Goal: Communication & Community: Connect with others

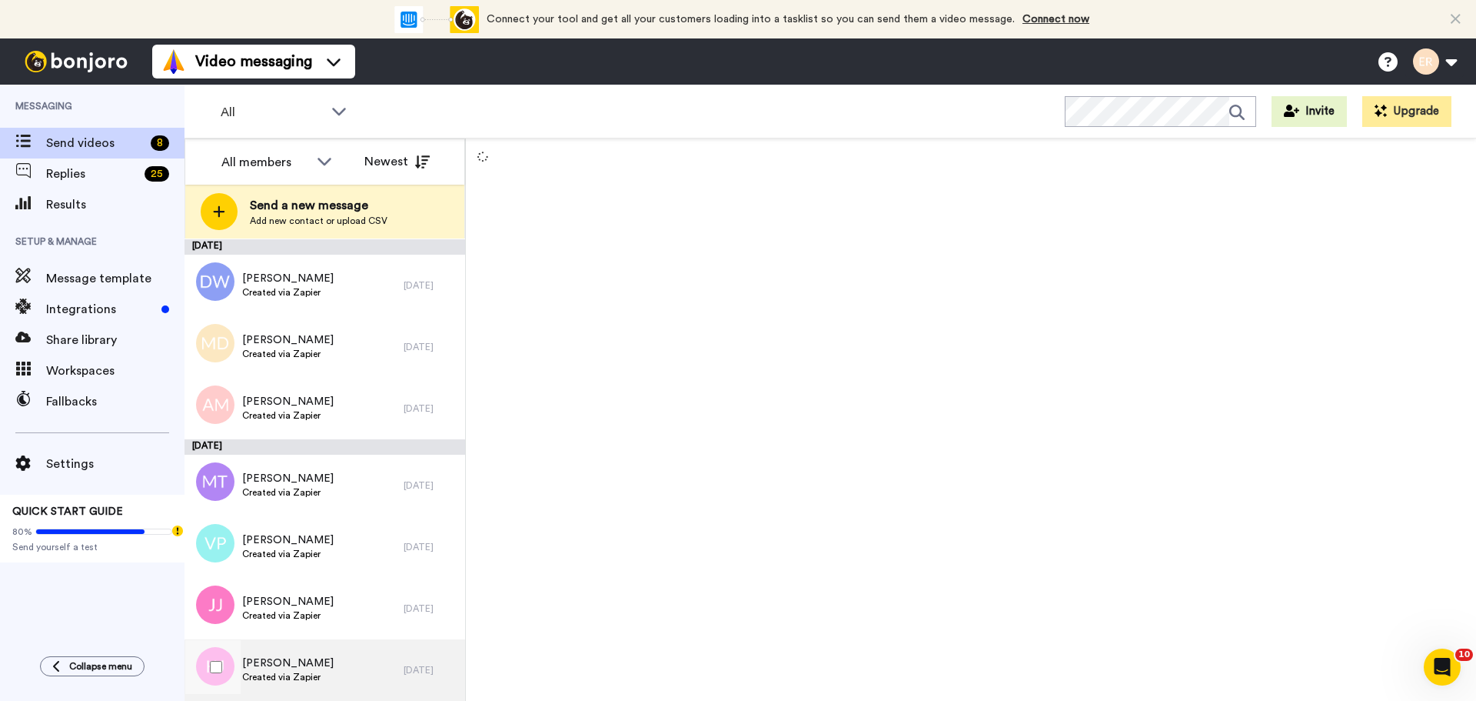
click at [330, 657] on div "Khyara Jaimes Created via Zapier" at bounding box center [294, 670] width 219 height 62
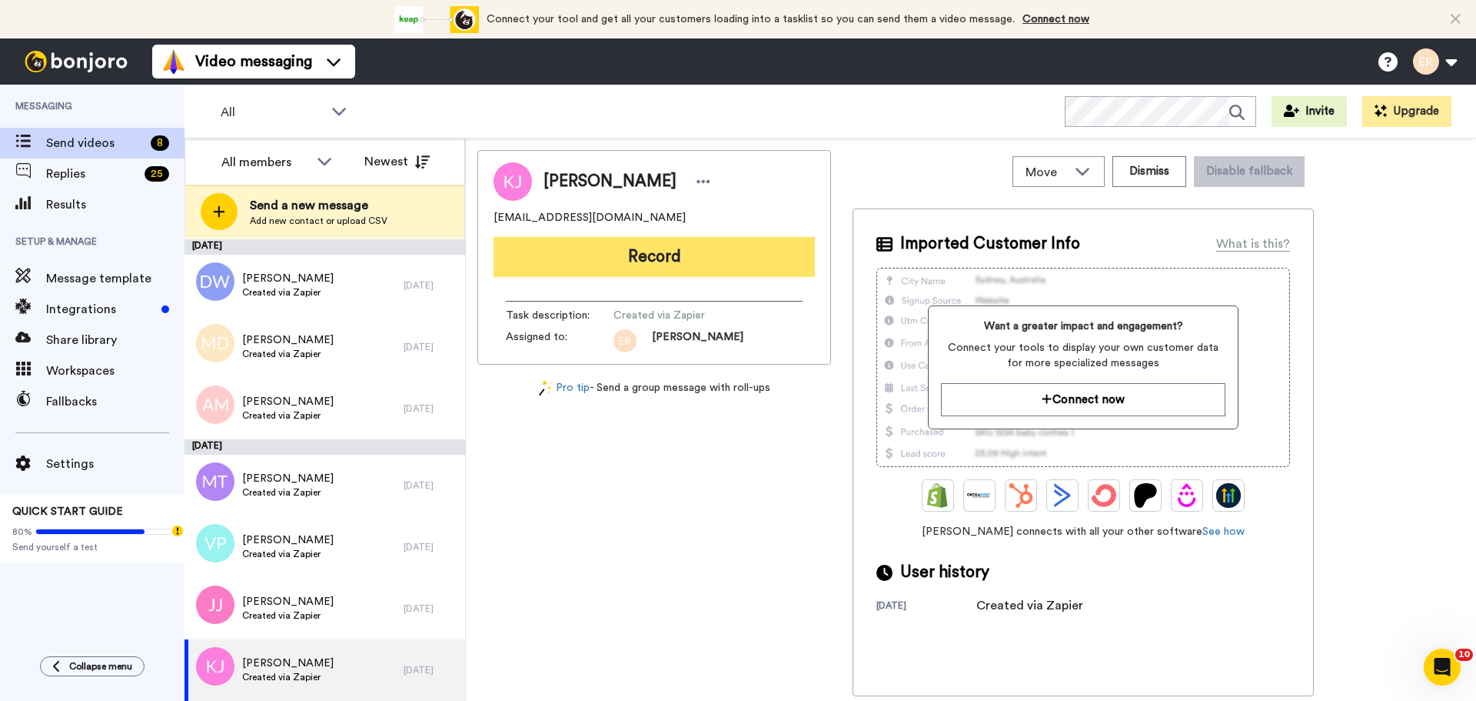
click at [598, 252] on button "Record" at bounding box center [654, 257] width 321 height 40
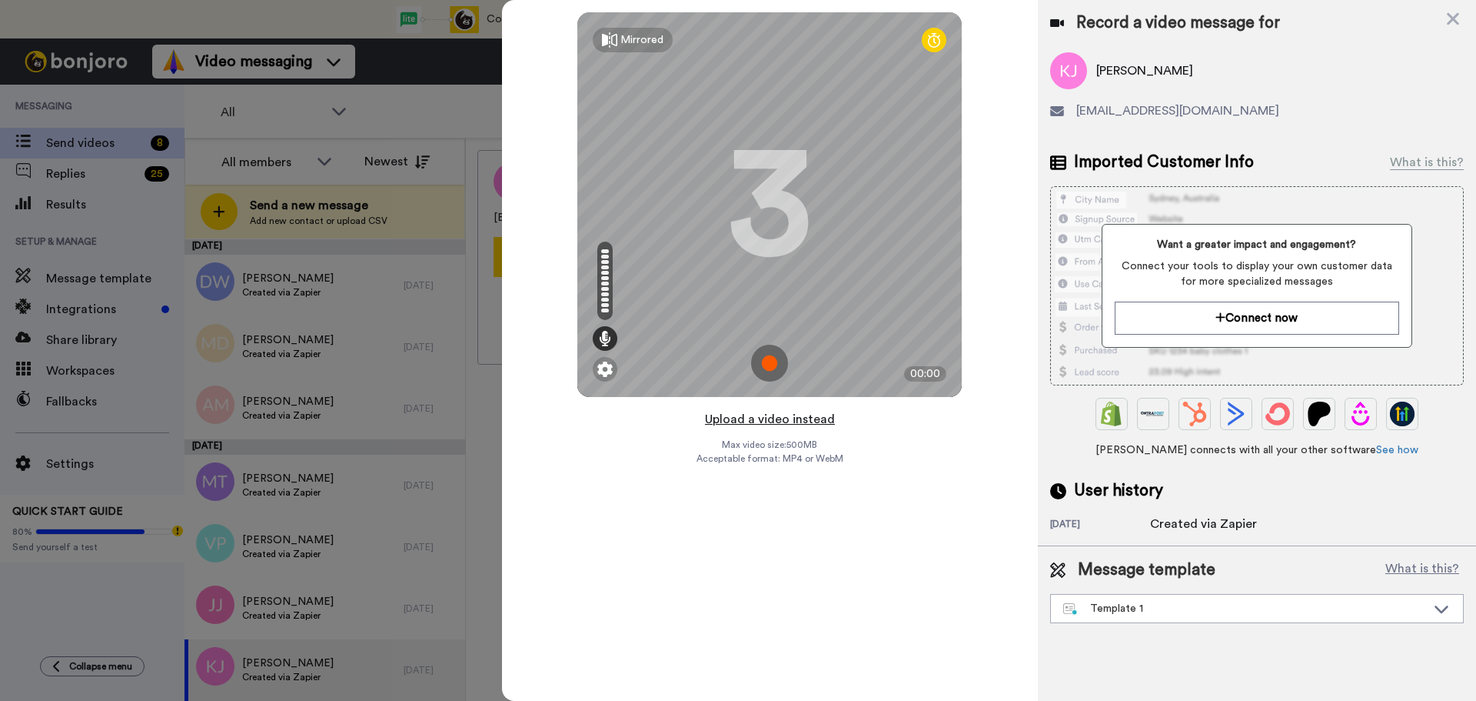
click at [787, 421] on button "Upload a video instead" at bounding box center [770, 419] width 139 height 20
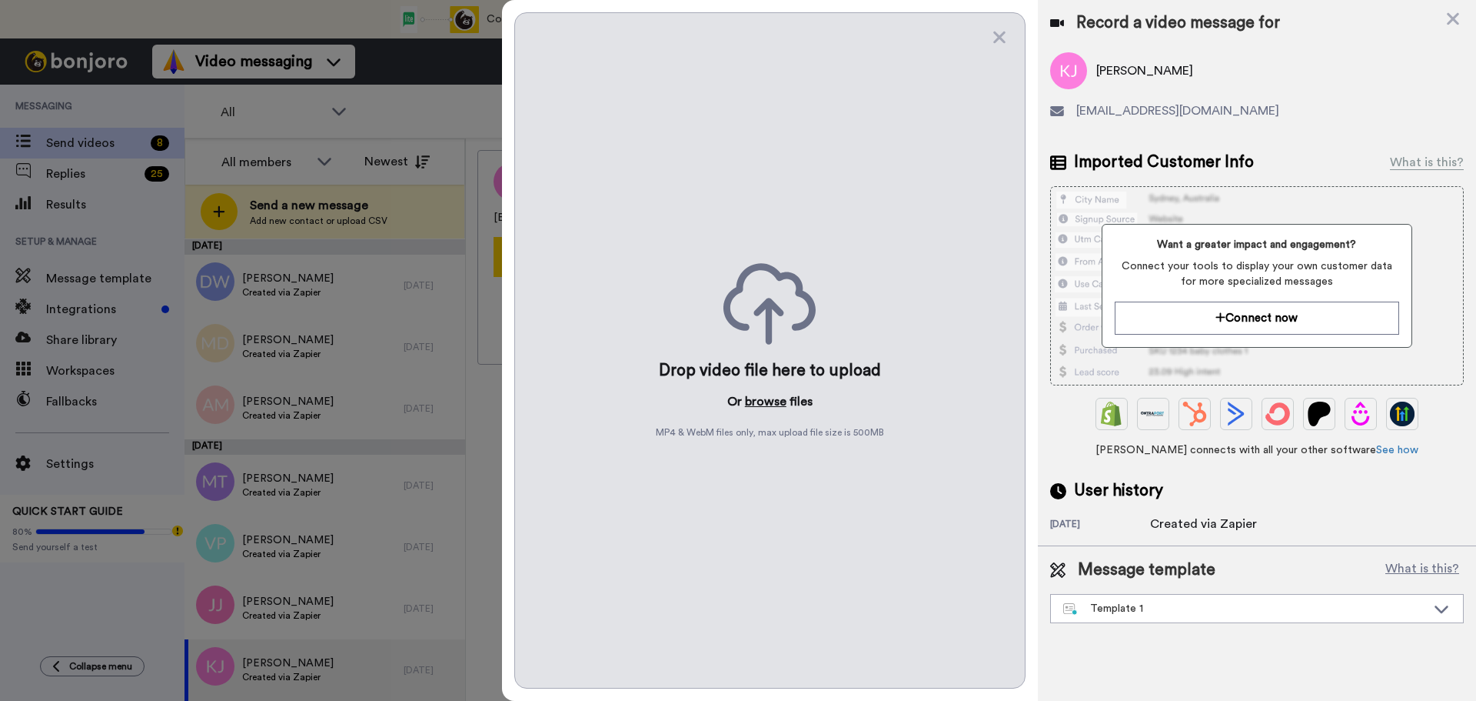
click at [763, 404] on button "browse" at bounding box center [766, 401] width 42 height 18
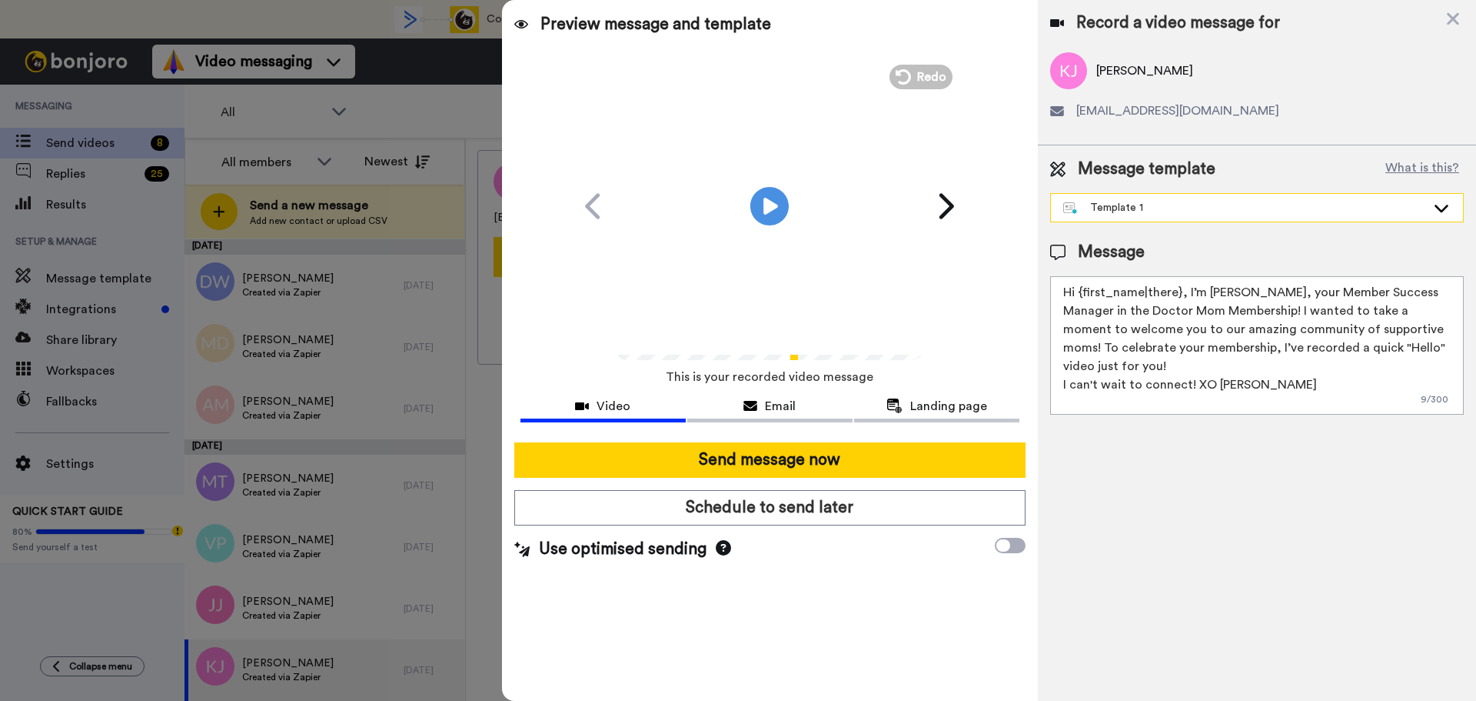
click at [1145, 201] on div "Template 1" at bounding box center [1244, 207] width 363 height 15
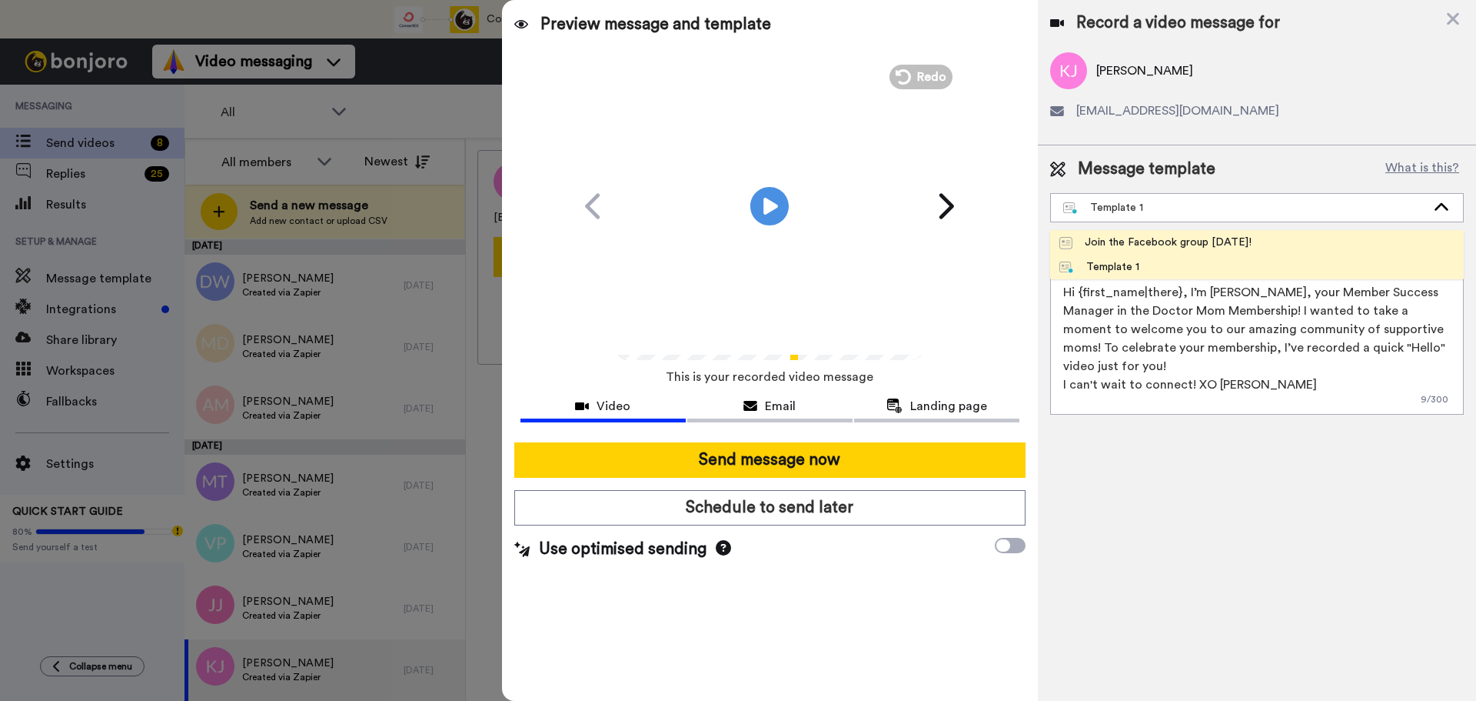
click at [1127, 238] on div "Join the Facebook group [DATE]!" at bounding box center [1156, 242] width 192 height 15
type textarea "Hello {first_name|there}, WELCOME TO THE DOCTOR MOM COMMUNITY!! WOOHOO!! I'm [P…"
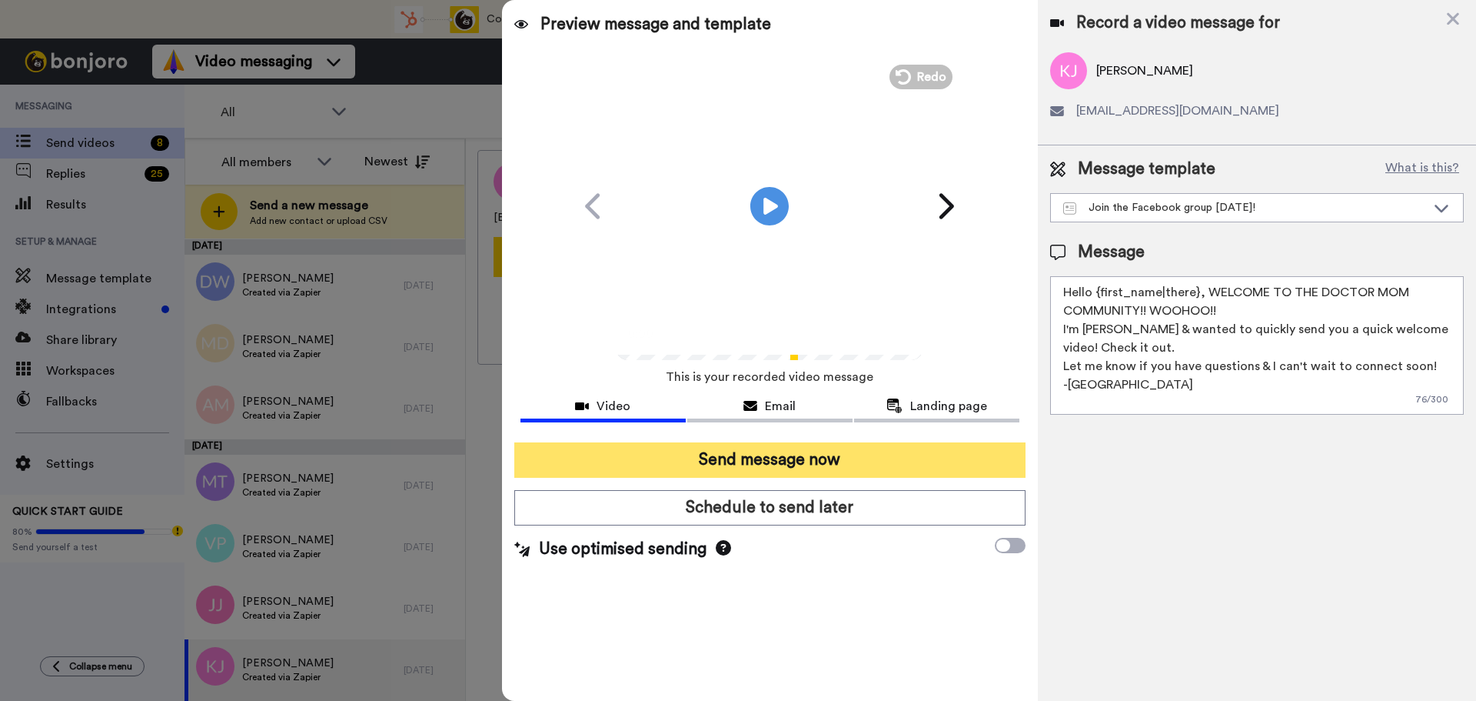
click at [888, 460] on button "Send message now" at bounding box center [769, 459] width 511 height 35
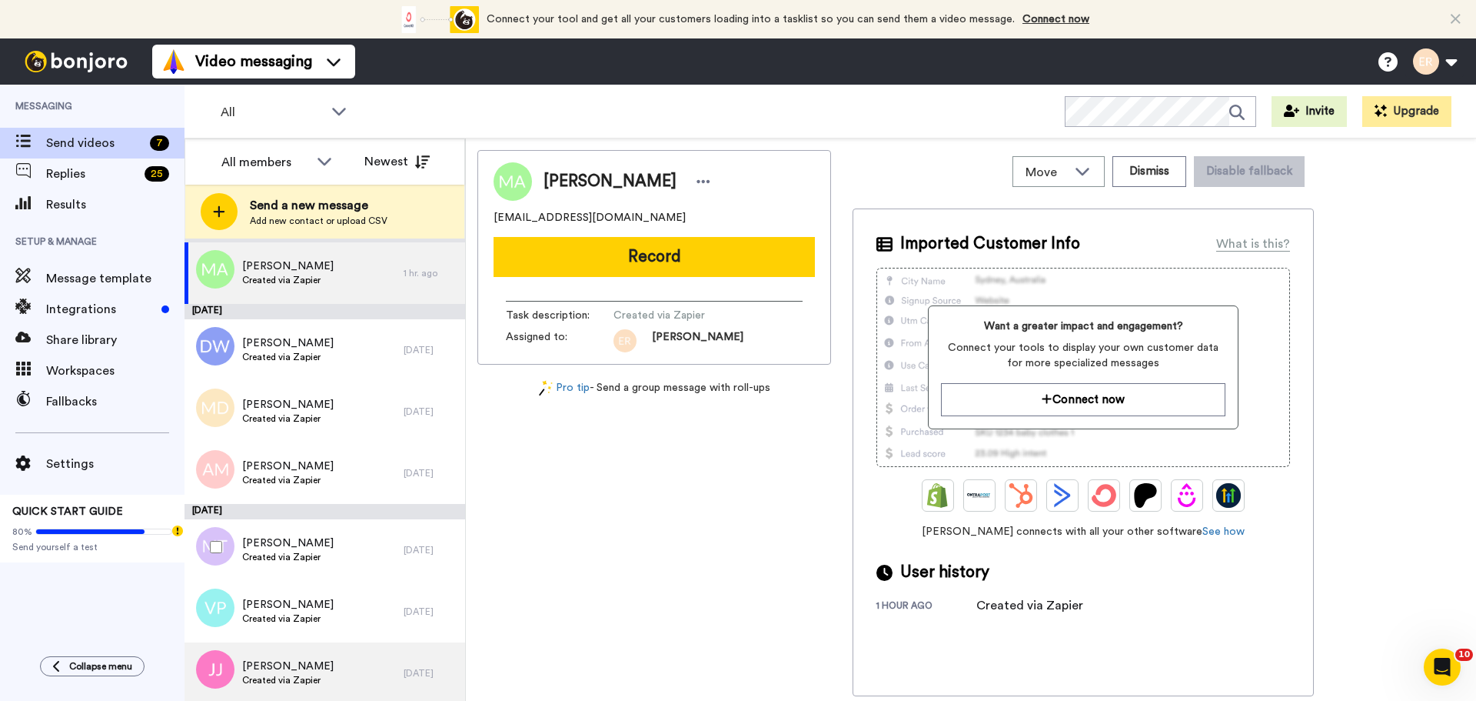
scroll to position [15, 0]
click at [327, 658] on div "Jaclyn Joseph Created via Zapier" at bounding box center [294, 670] width 219 height 62
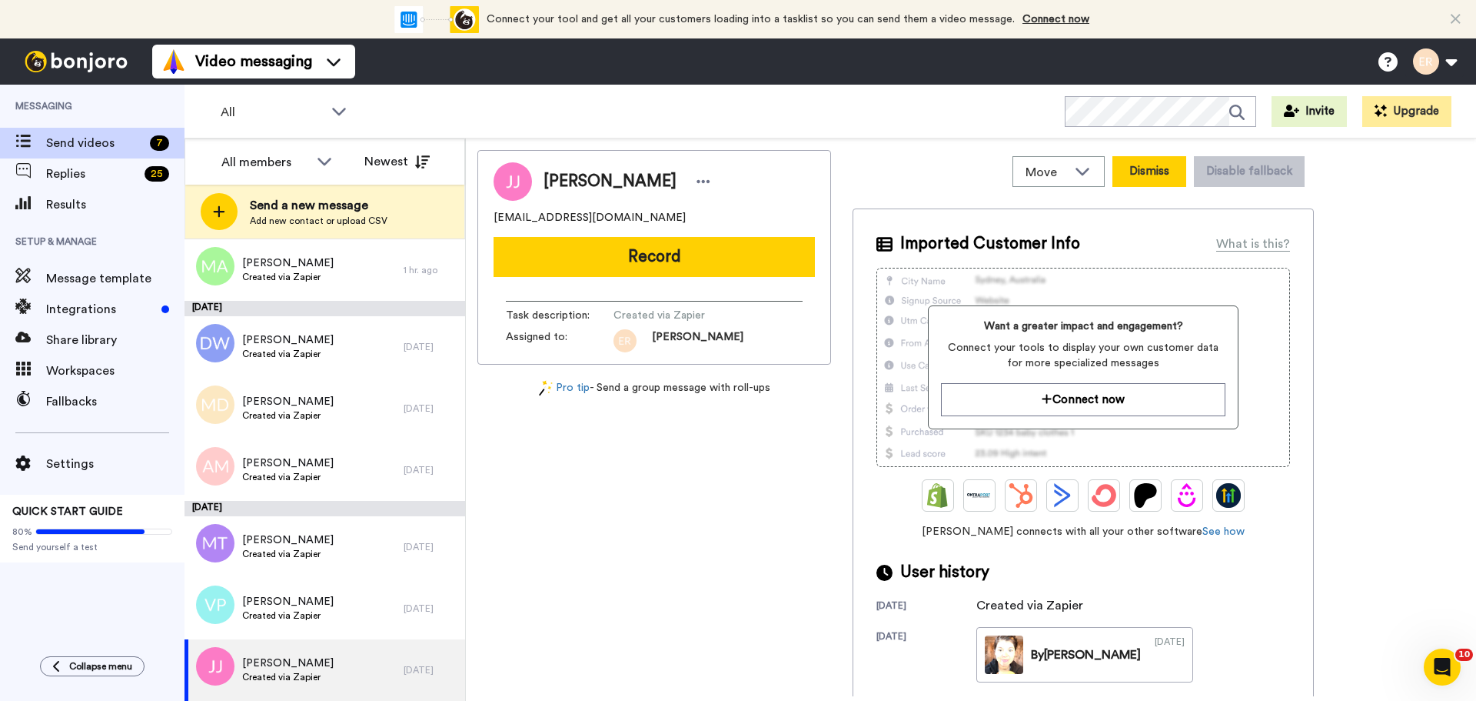
click at [1136, 168] on button "Dismiss" at bounding box center [1150, 171] width 74 height 31
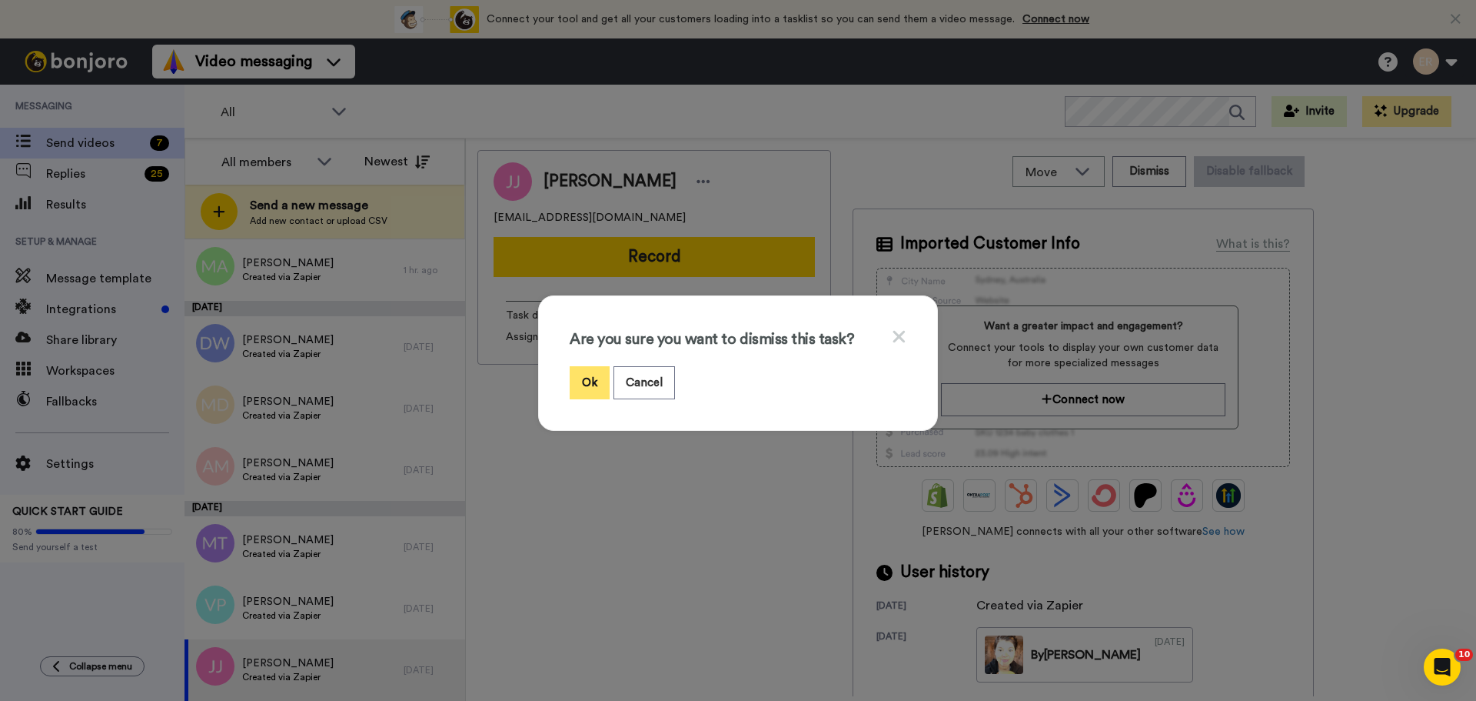
click at [587, 373] on button "Ok" at bounding box center [590, 382] width 40 height 33
click at [587, 371] on button "Ok" at bounding box center [590, 382] width 40 height 33
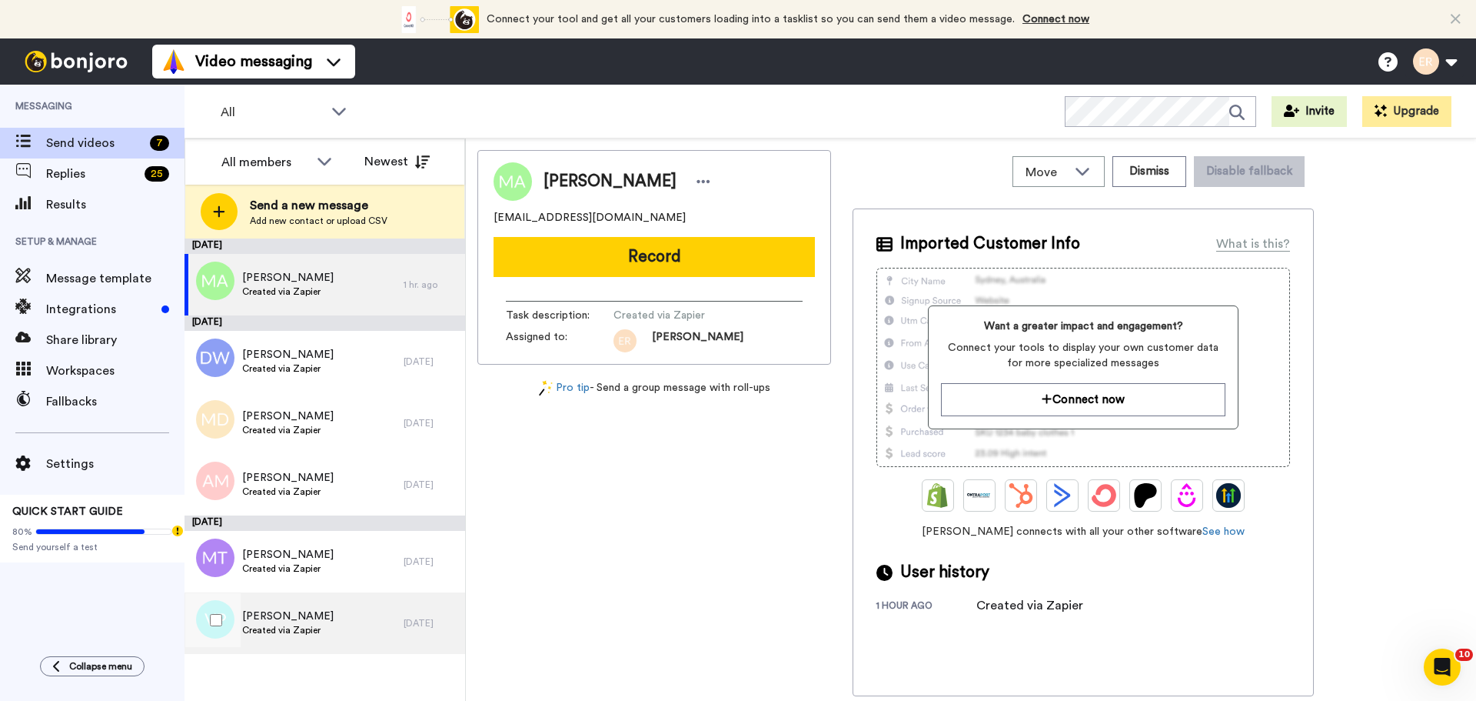
click at [278, 631] on span "Created via Zapier" at bounding box center [288, 630] width 92 height 12
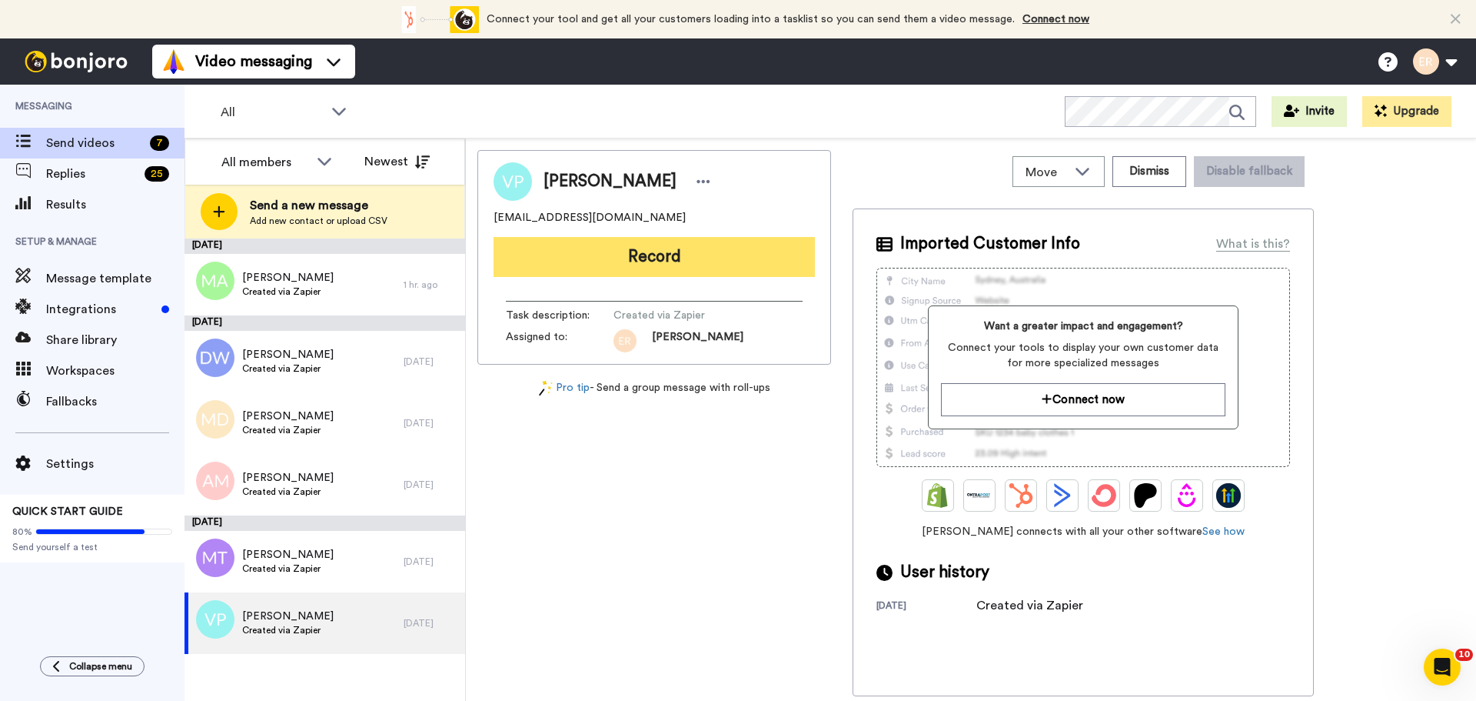
click at [679, 239] on button "Record" at bounding box center [654, 257] width 321 height 40
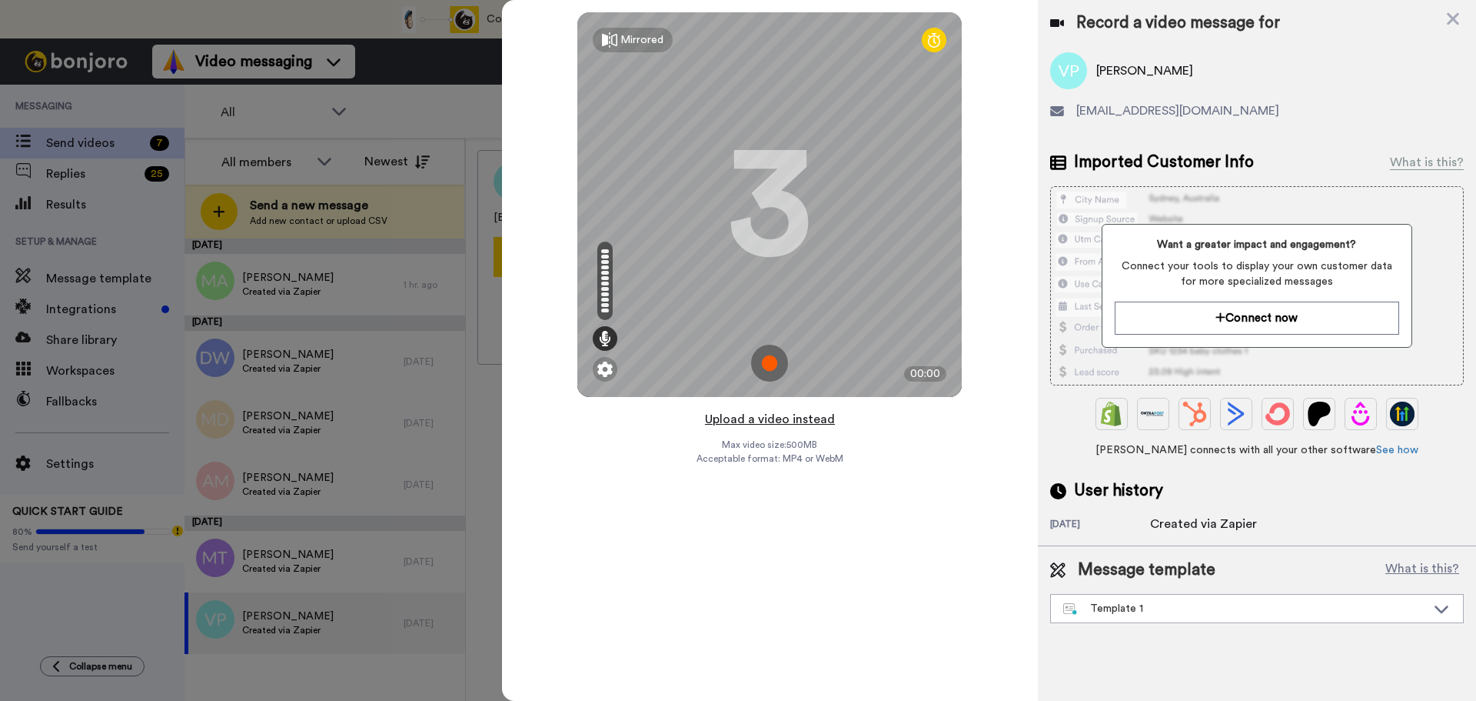
click at [756, 421] on button "Upload a video instead" at bounding box center [770, 419] width 139 height 20
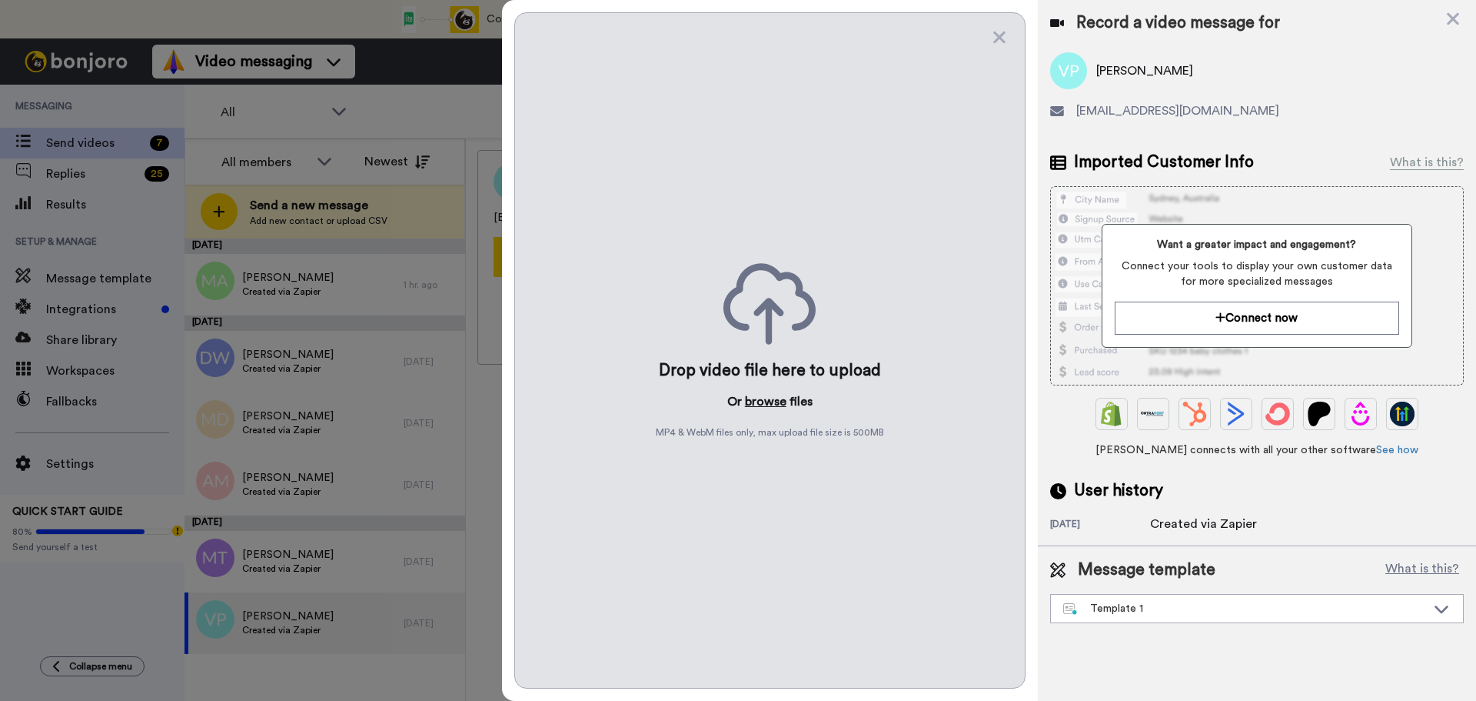
click at [758, 403] on button "browse" at bounding box center [766, 401] width 42 height 18
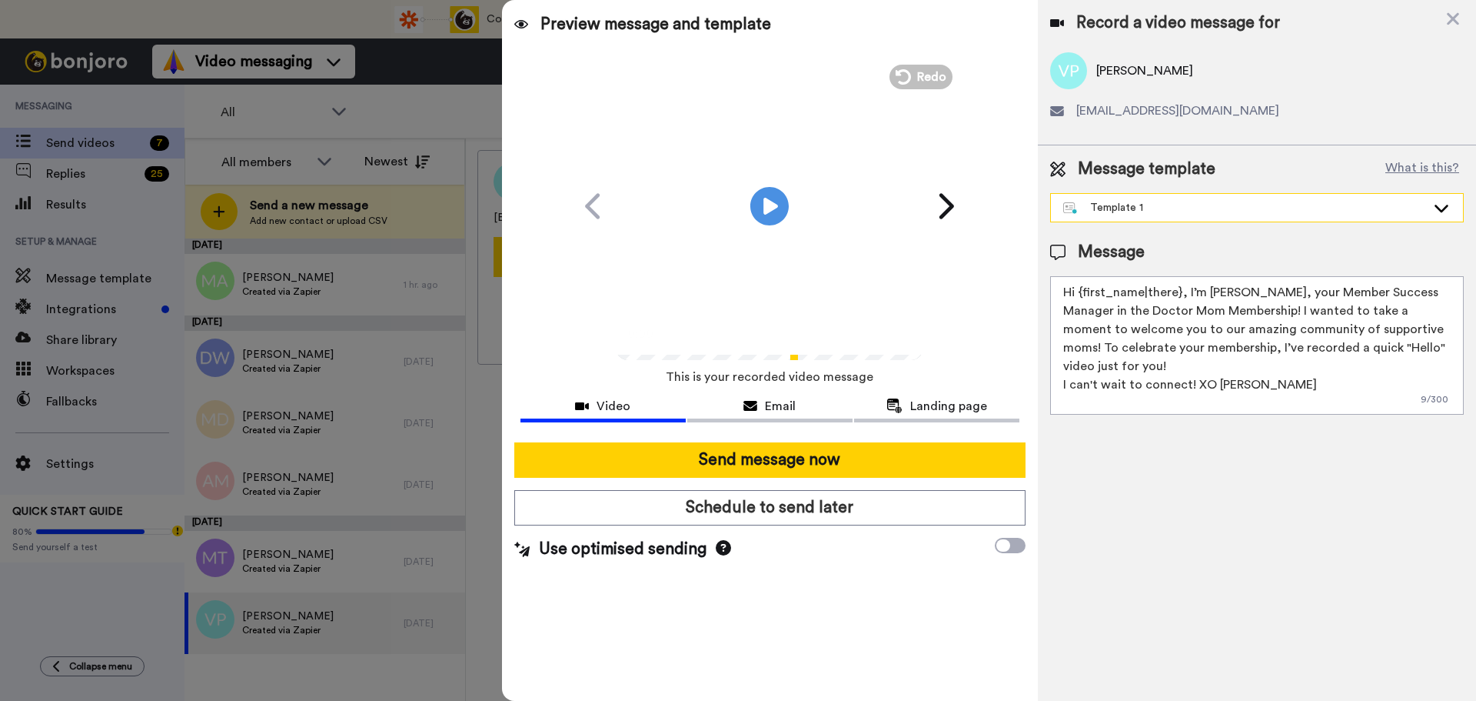
click at [1103, 199] on div "Template 1" at bounding box center [1257, 208] width 412 height 28
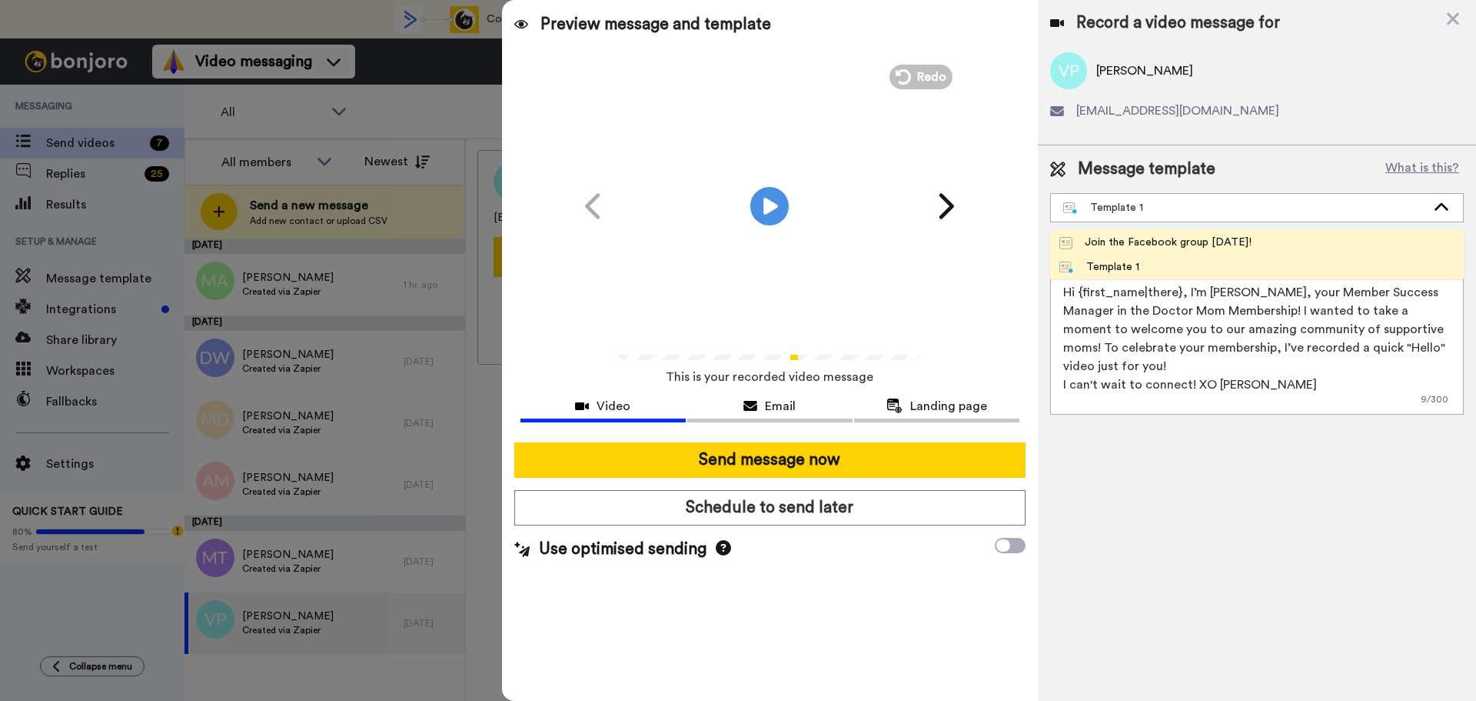
click at [1106, 251] on li "Join the Facebook group [DATE]!" at bounding box center [1257, 242] width 414 height 25
type textarea "Hello {first_name|there}, WELCOME TO THE DOCTOR MOM COMMUNITY!! WOOHOO!! I'm [P…"
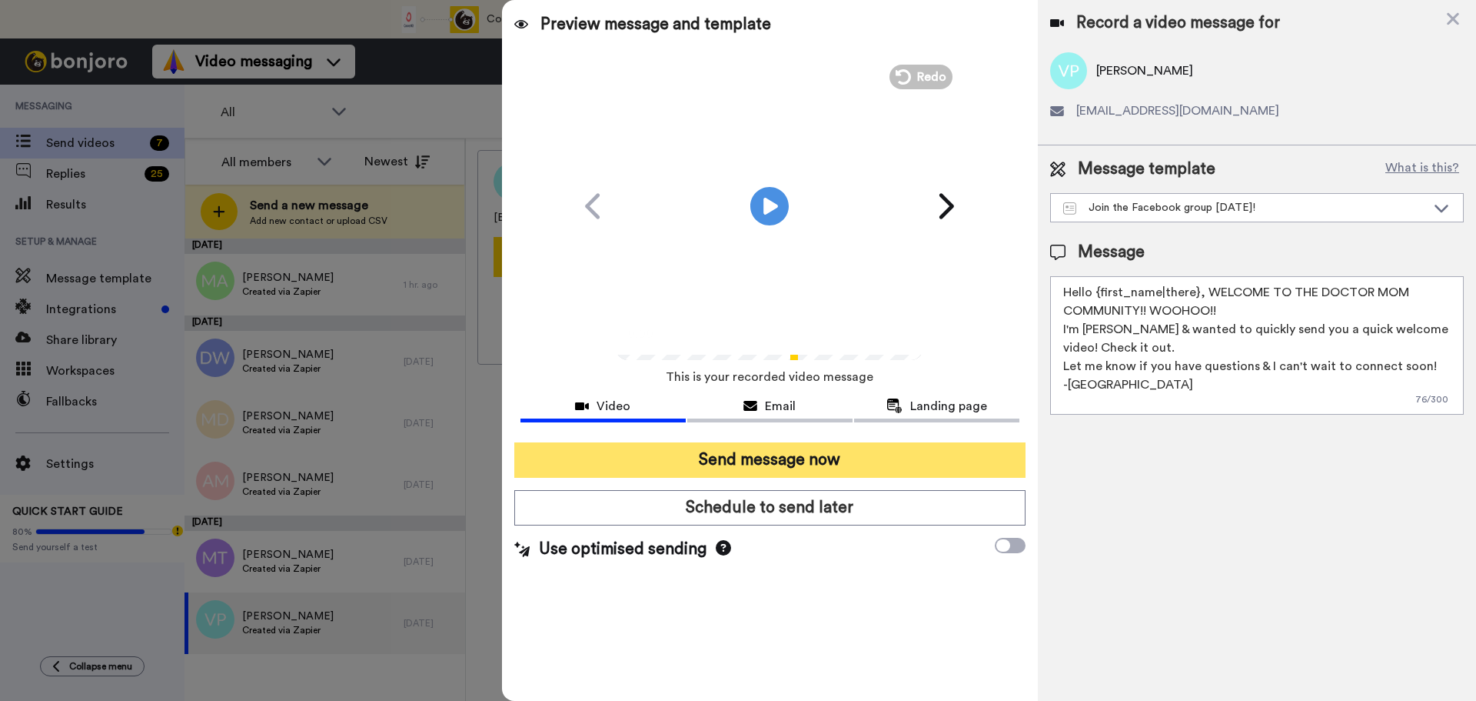
click at [802, 468] on button "Send message now" at bounding box center [769, 459] width 511 height 35
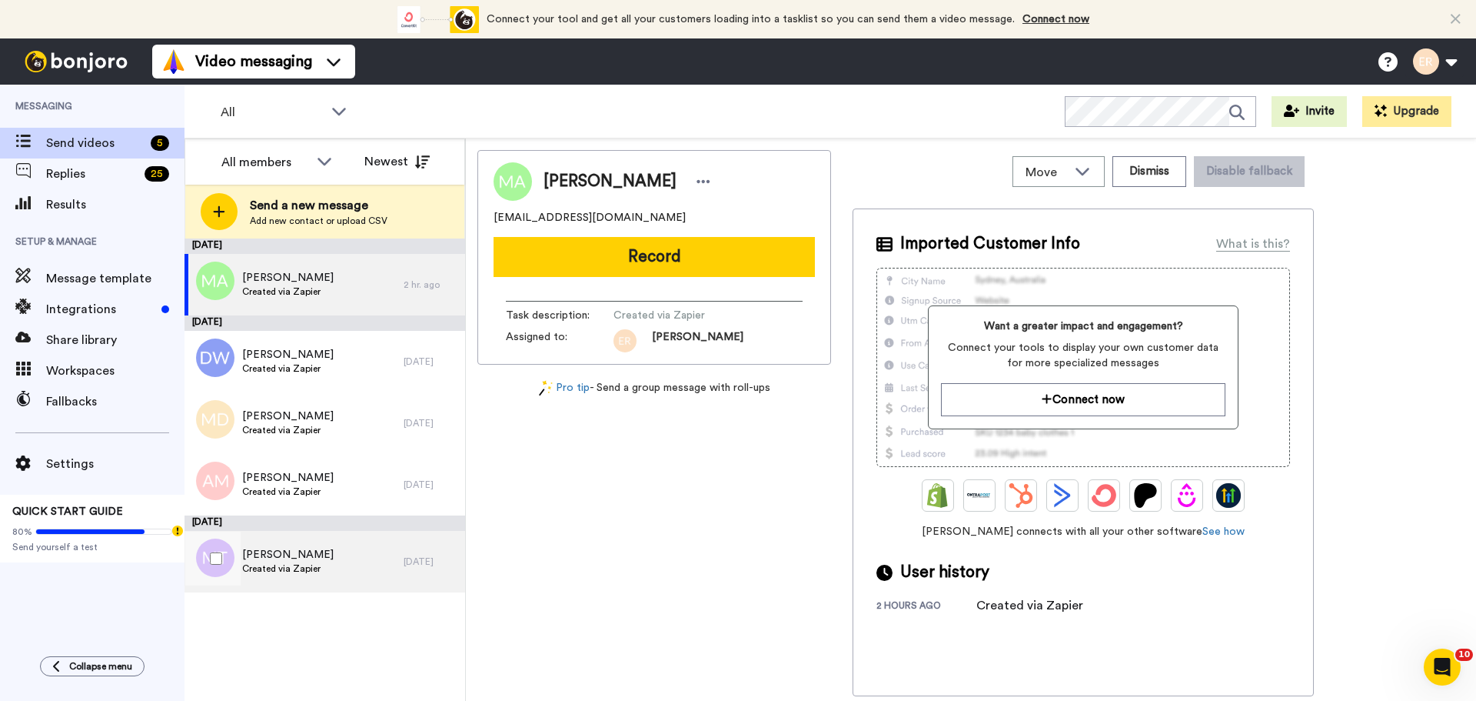
click at [298, 566] on span "Created via Zapier" at bounding box center [288, 568] width 92 height 12
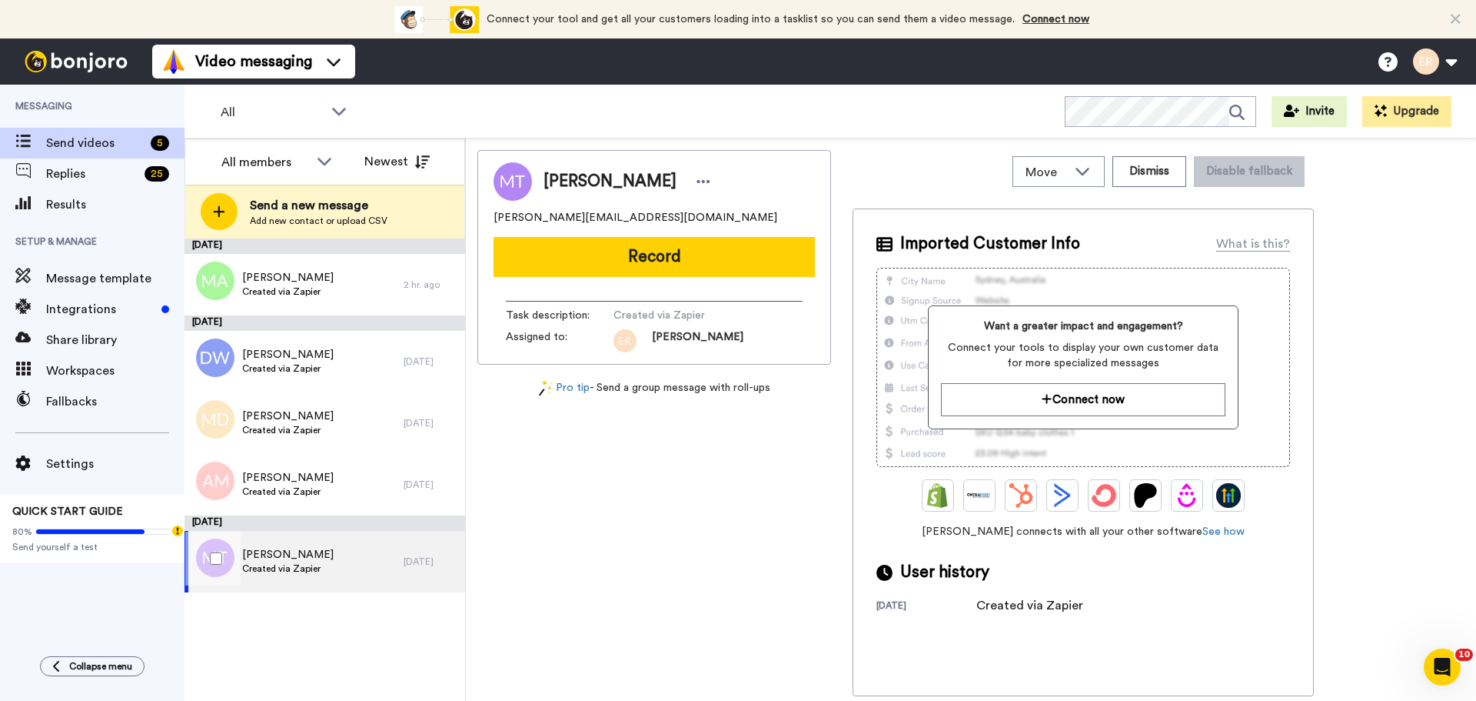
click at [351, 545] on div "[PERSON_NAME] Created via Zapier" at bounding box center [294, 562] width 219 height 62
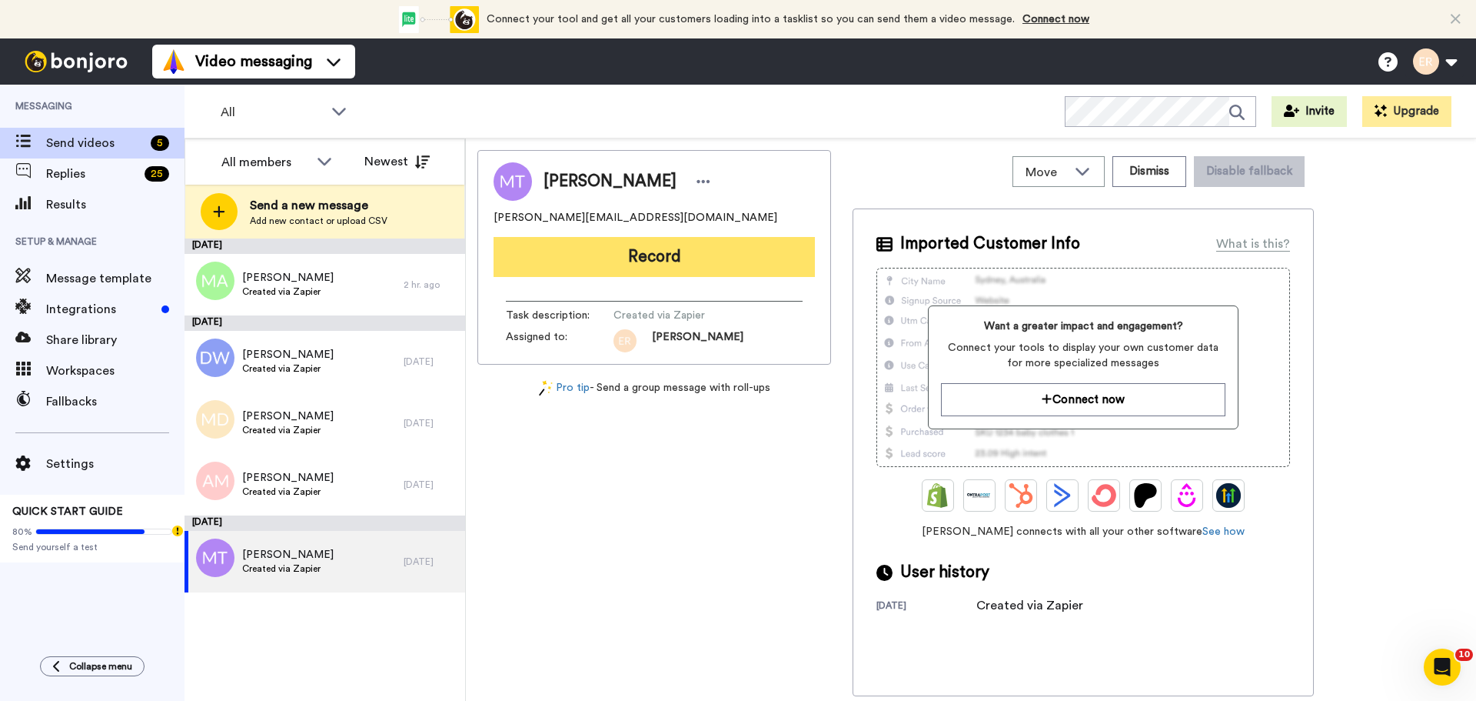
click at [605, 255] on button "Record" at bounding box center [654, 257] width 321 height 40
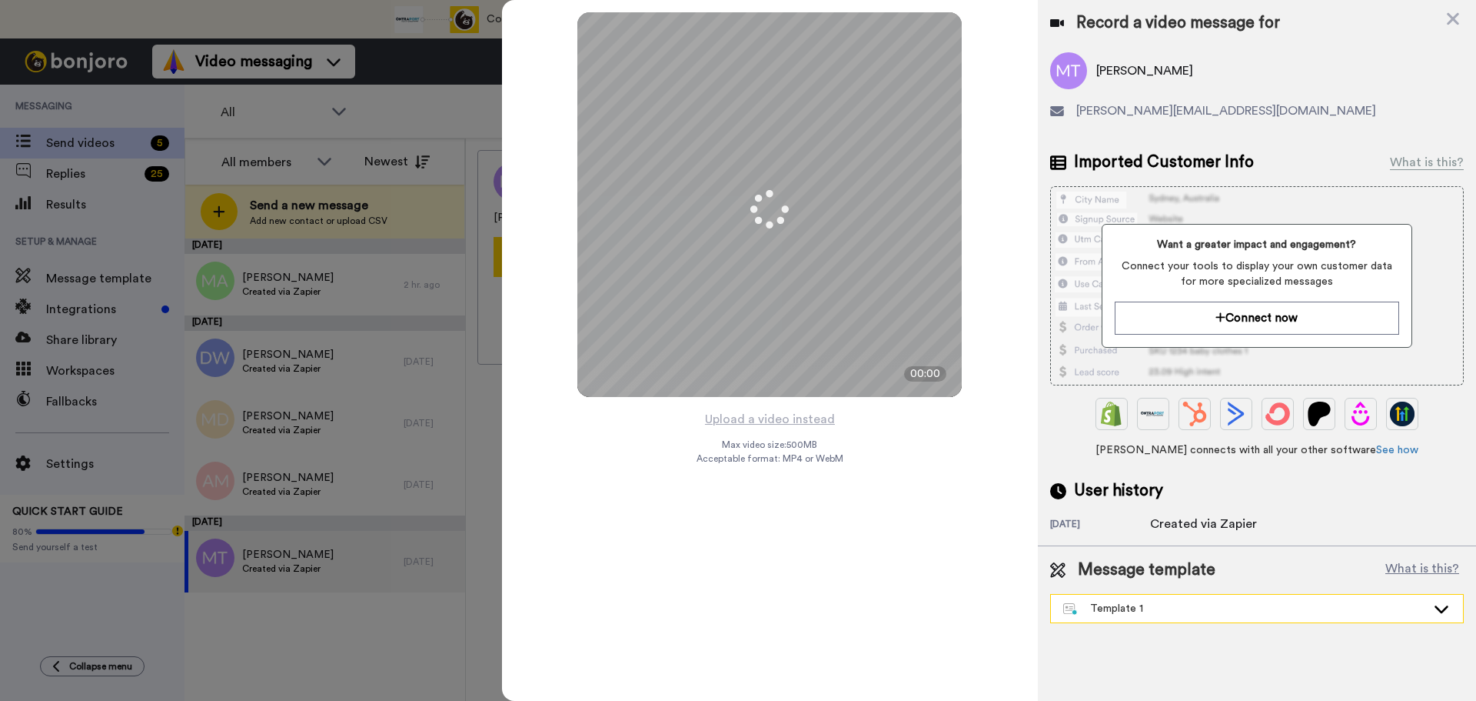
click at [1107, 605] on div "Template 1" at bounding box center [1244, 608] width 363 height 15
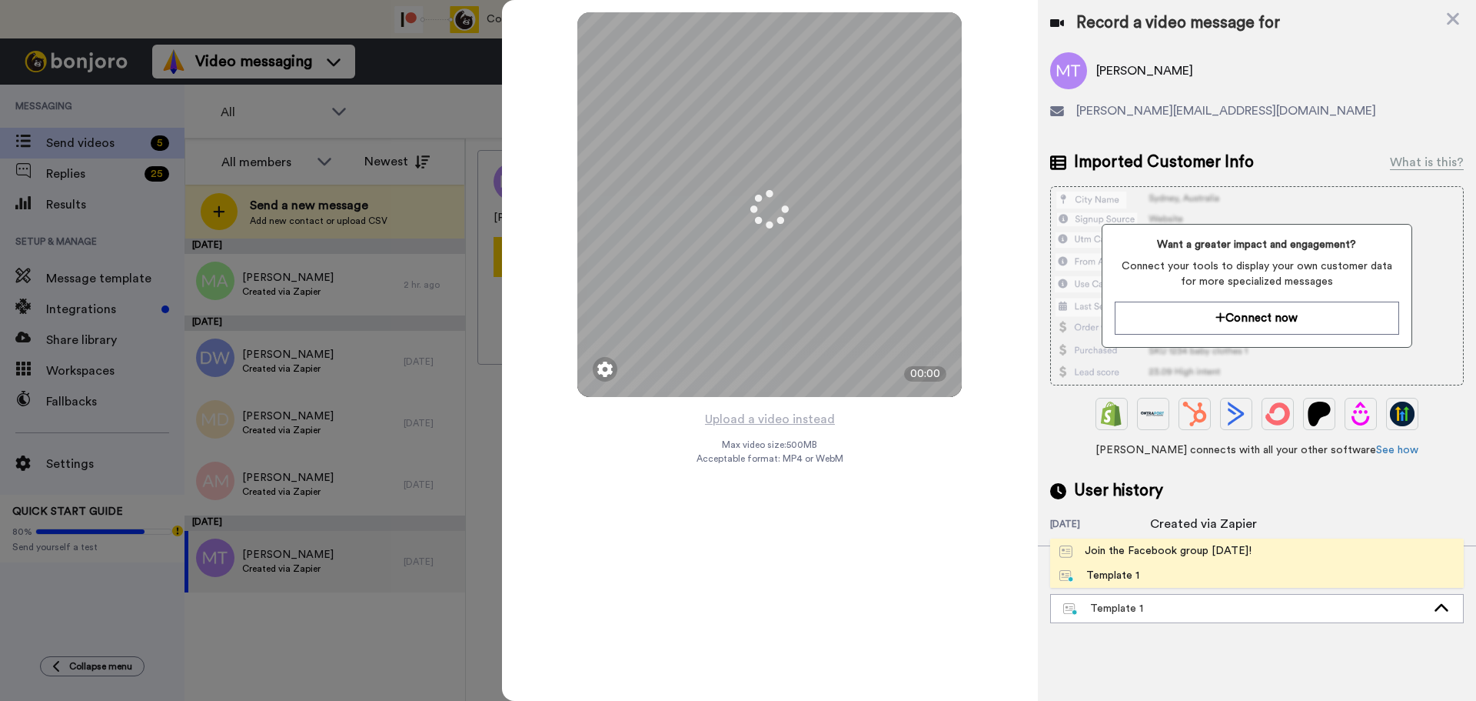
click at [1106, 555] on div "Join the Facebook group [DATE]!" at bounding box center [1156, 550] width 192 height 15
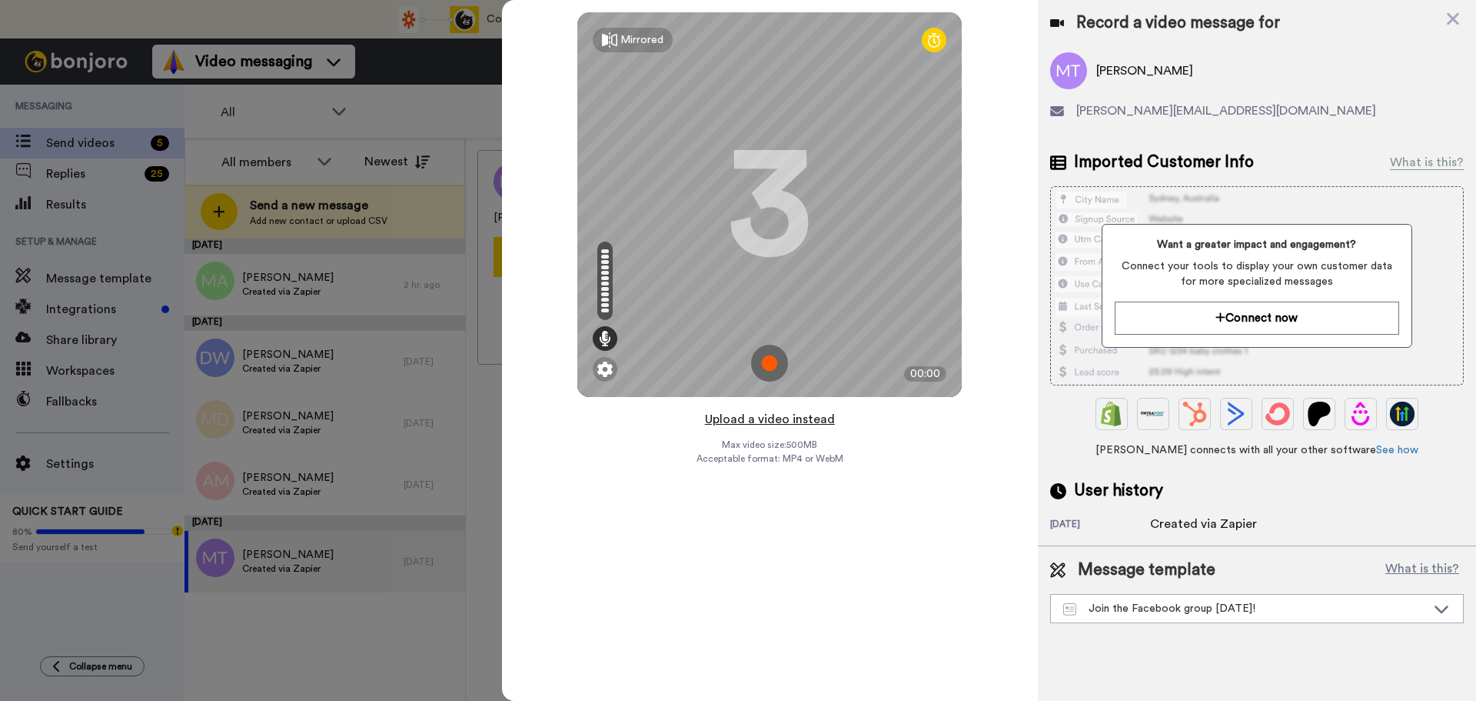
click at [779, 419] on button "Upload a video instead" at bounding box center [770, 419] width 139 height 20
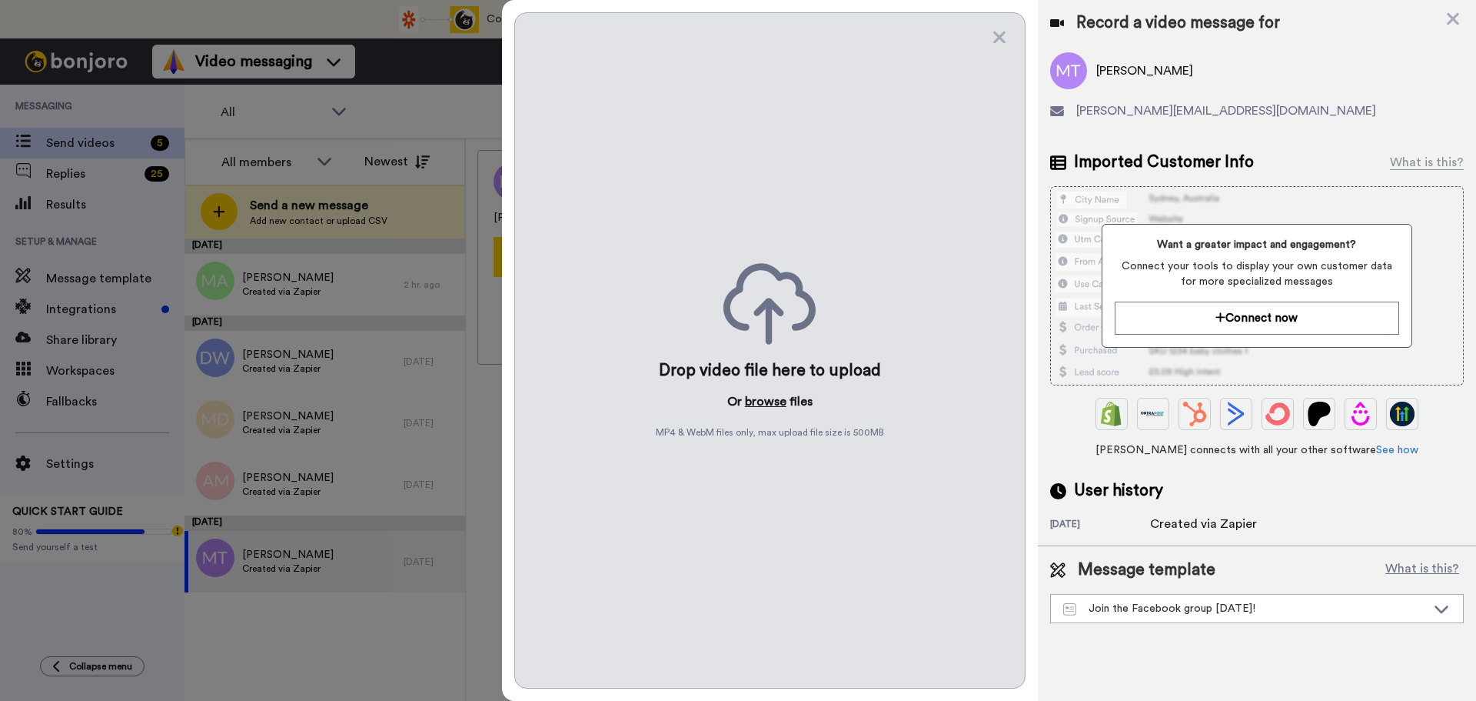
click at [770, 403] on button "browse" at bounding box center [766, 401] width 42 height 18
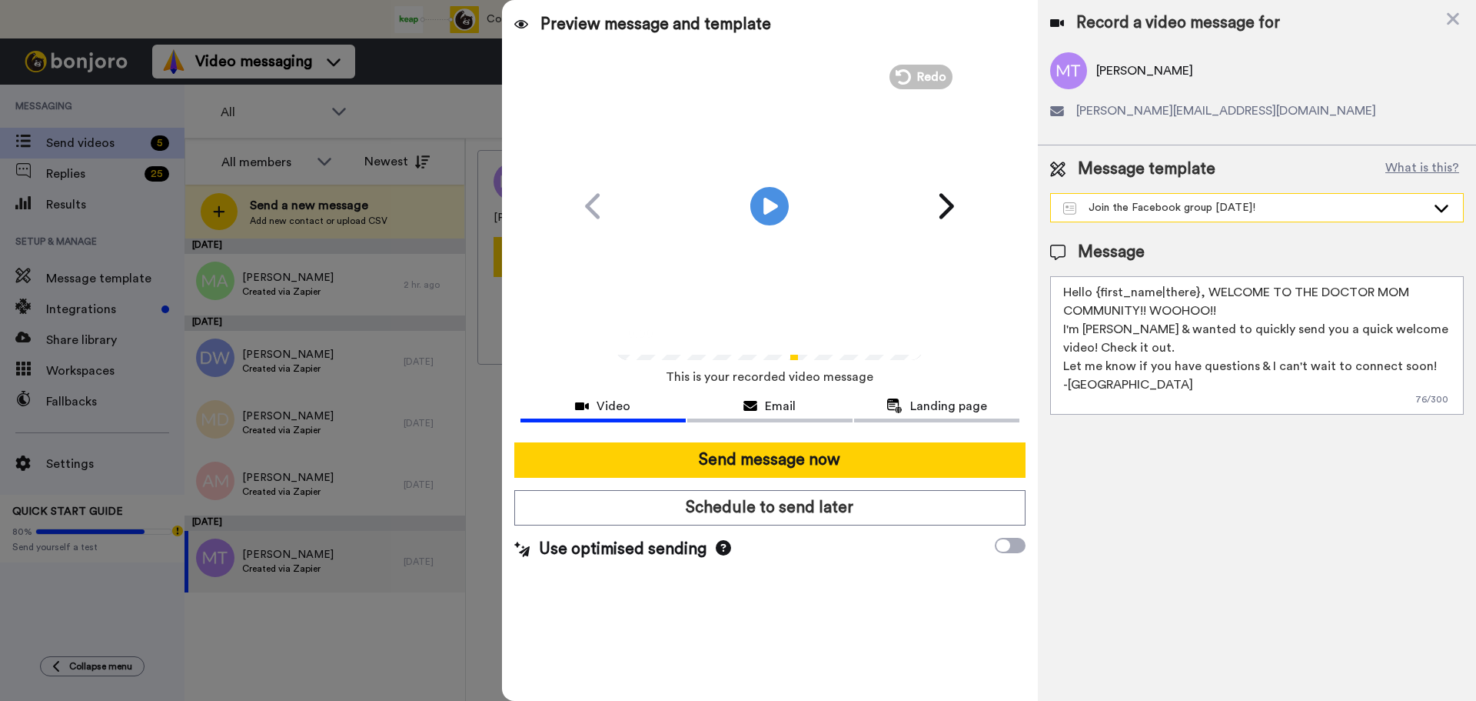
click at [1119, 198] on div "Join the Facebook group [DATE]!" at bounding box center [1257, 208] width 412 height 28
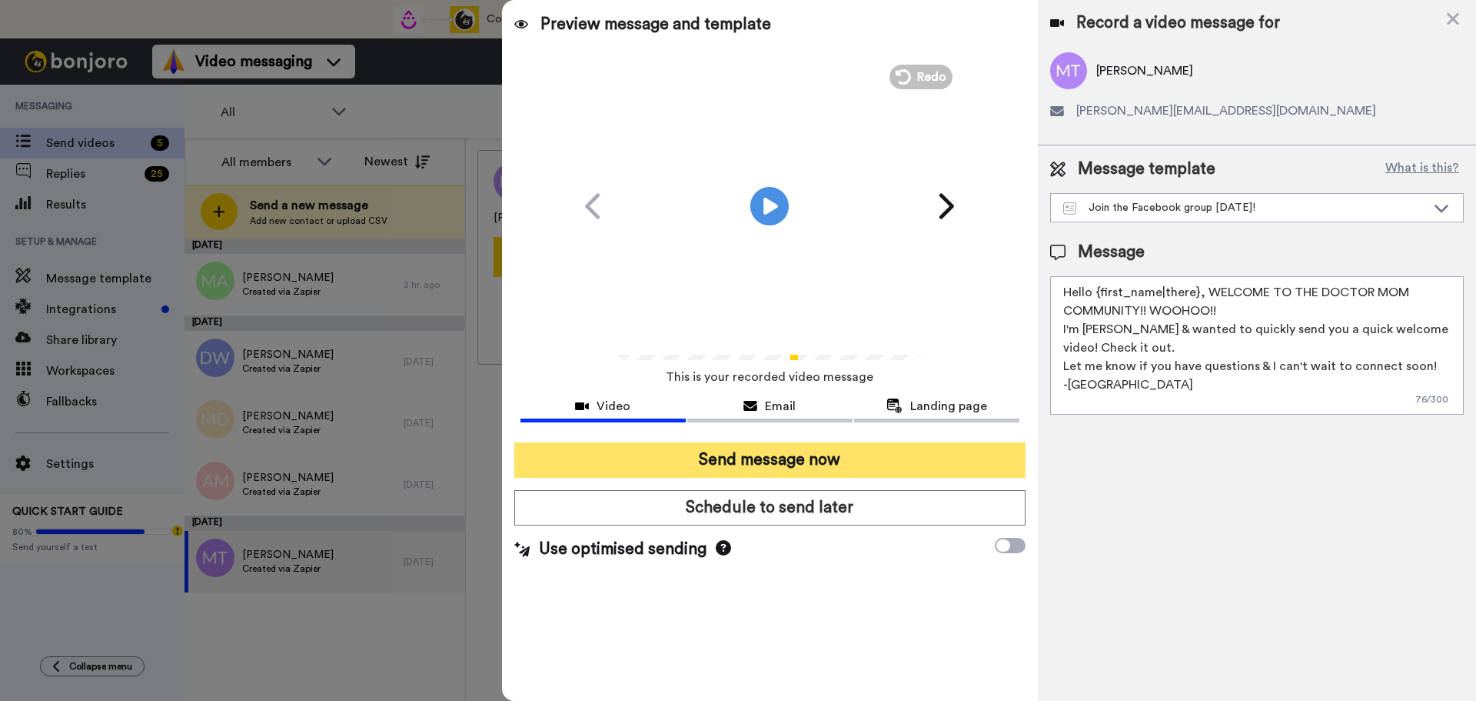
click at [880, 444] on button "Send message now" at bounding box center [769, 459] width 511 height 35
